Goal: Communication & Community: Participate in discussion

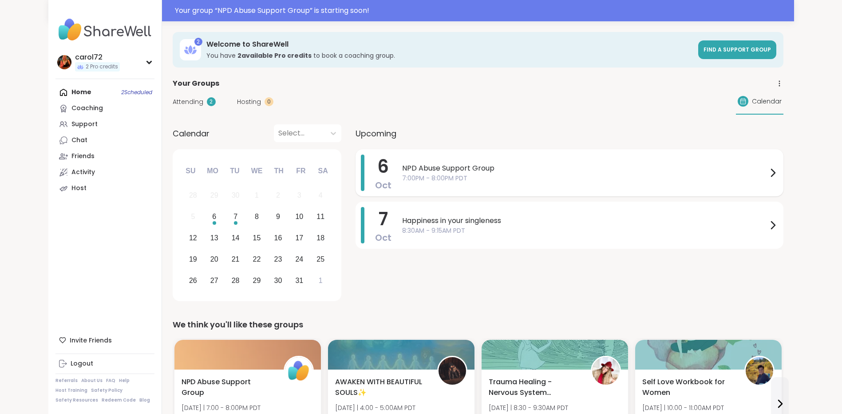
click at [430, 167] on span "NPD Abuse Support Group" at bounding box center [584, 168] width 365 height 11
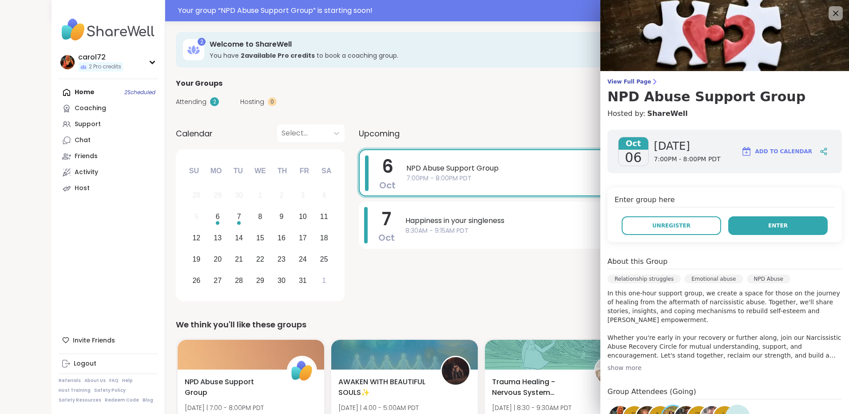
click at [768, 226] on span "Enter" at bounding box center [778, 225] width 20 height 8
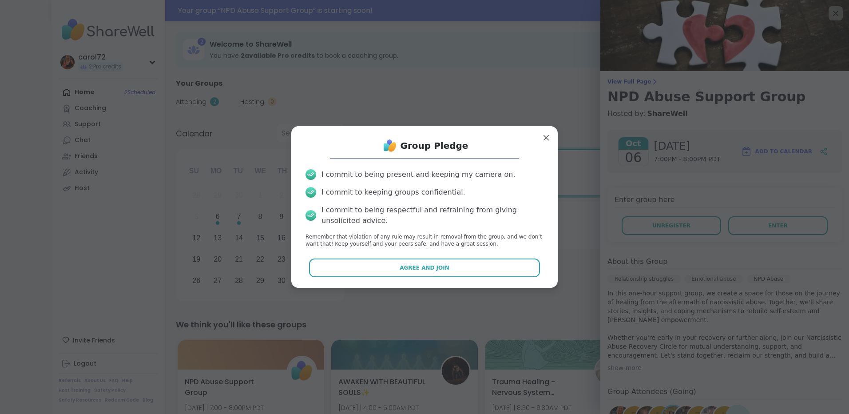
click at [388, 264] on button "Agree and Join" at bounding box center [424, 267] width 231 height 19
